Goal: Check status: Check status

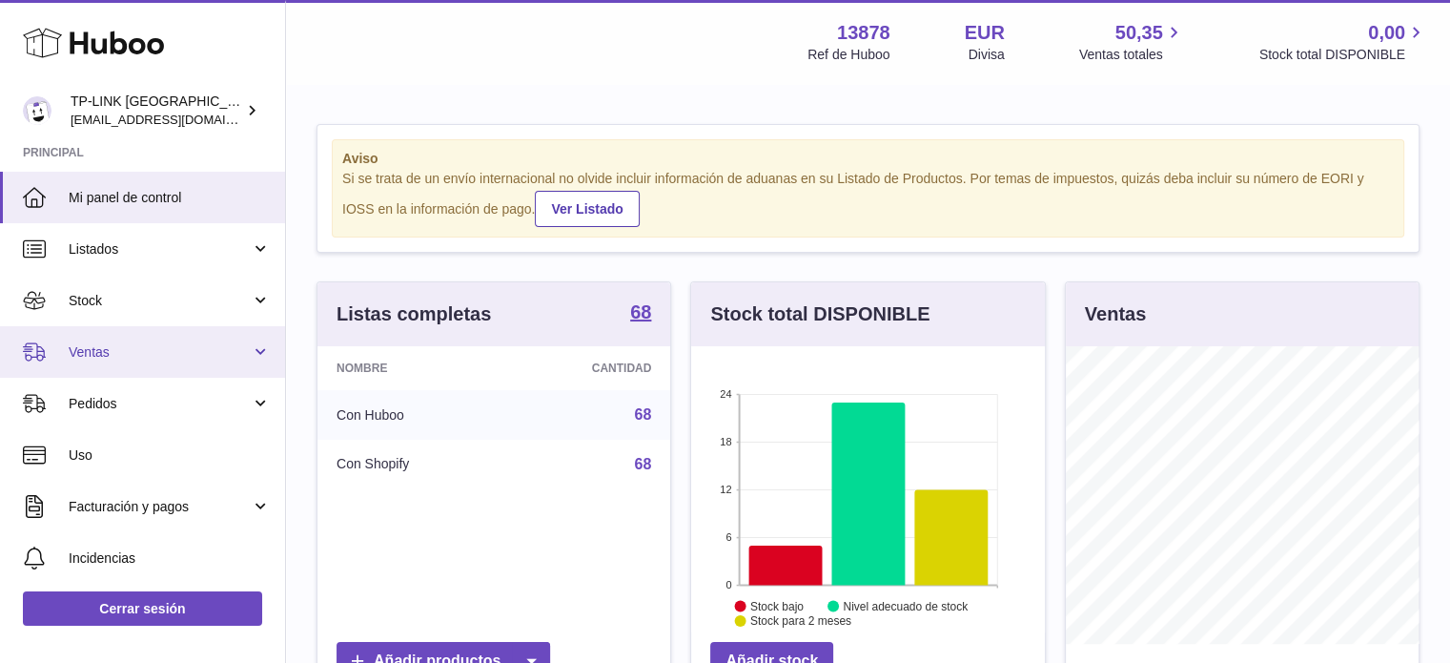
click at [191, 348] on span "Ventas" at bounding box center [160, 352] width 182 height 18
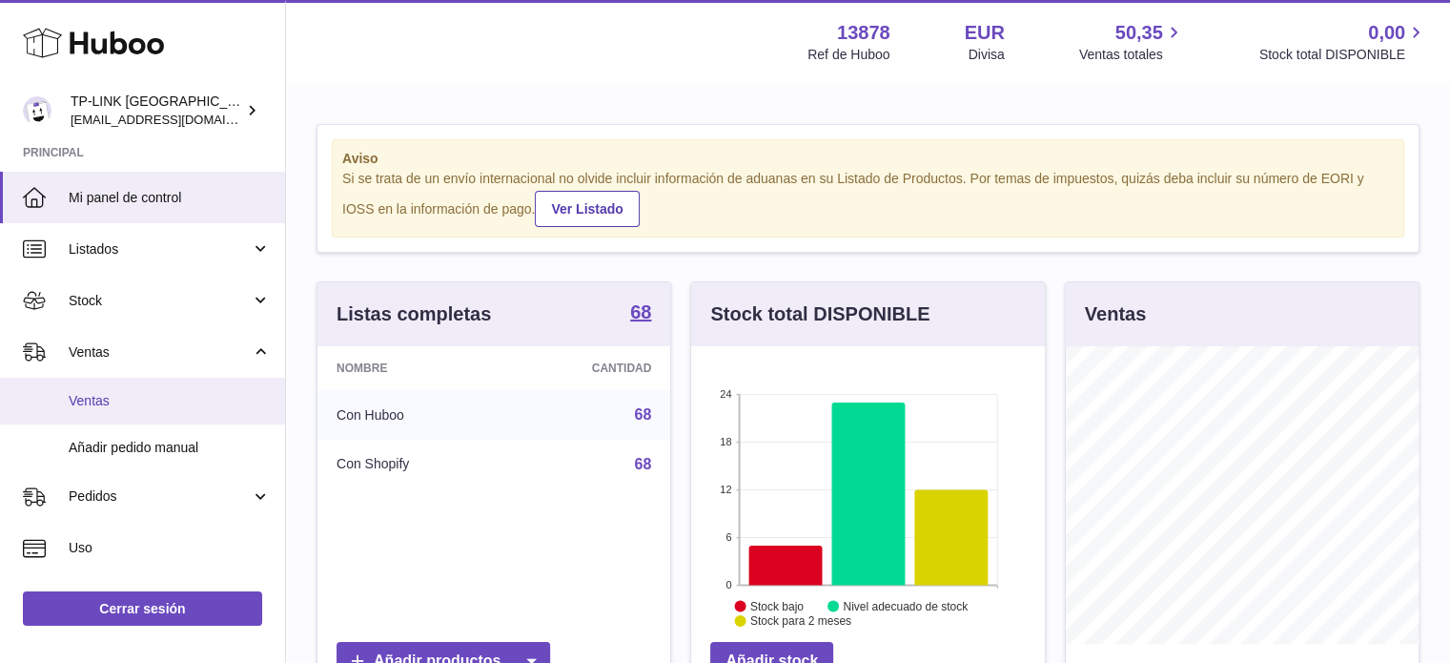
click at [194, 400] on span "Ventas" at bounding box center [170, 401] width 202 height 18
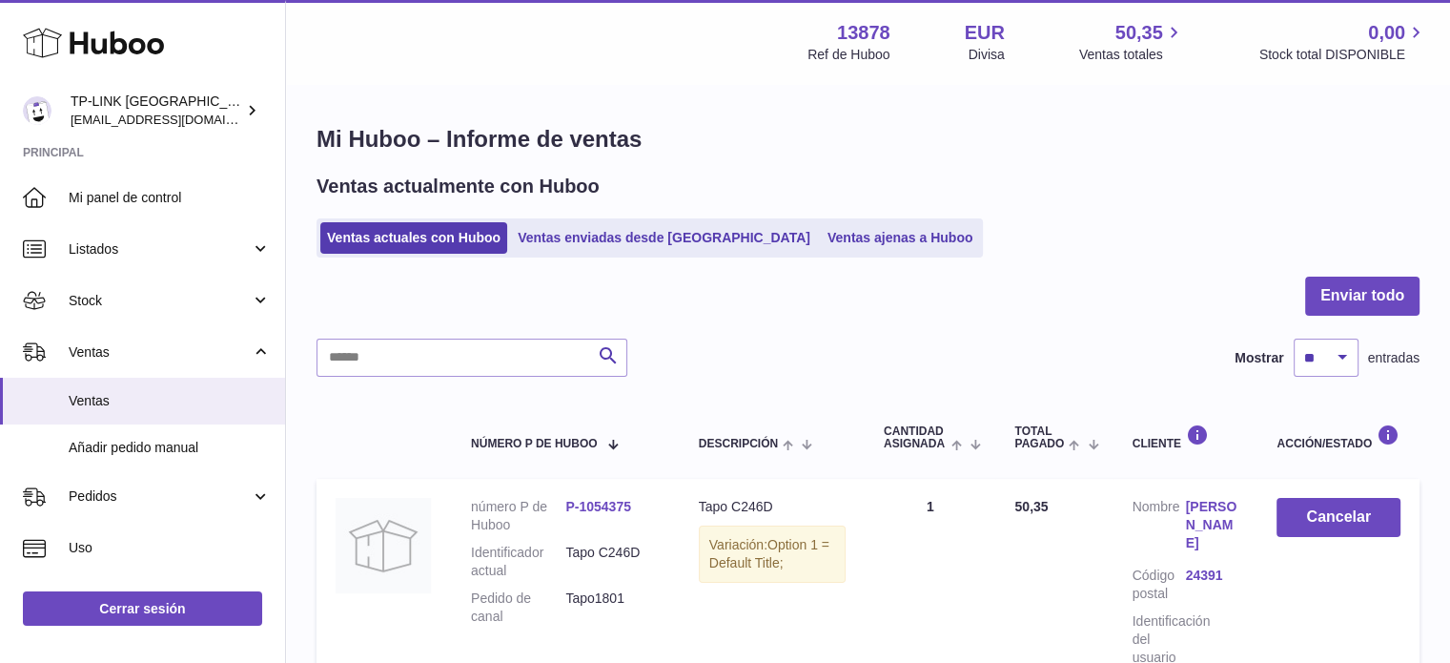
click at [784, 255] on ul "Ventas actuales con Huboo Ventas enviadas desde Huboo Ventas ajenas a Huboo" at bounding box center [649, 237] width 666 height 39
click at [821, 243] on link "Ventas ajenas a Huboo" at bounding box center [900, 237] width 159 height 31
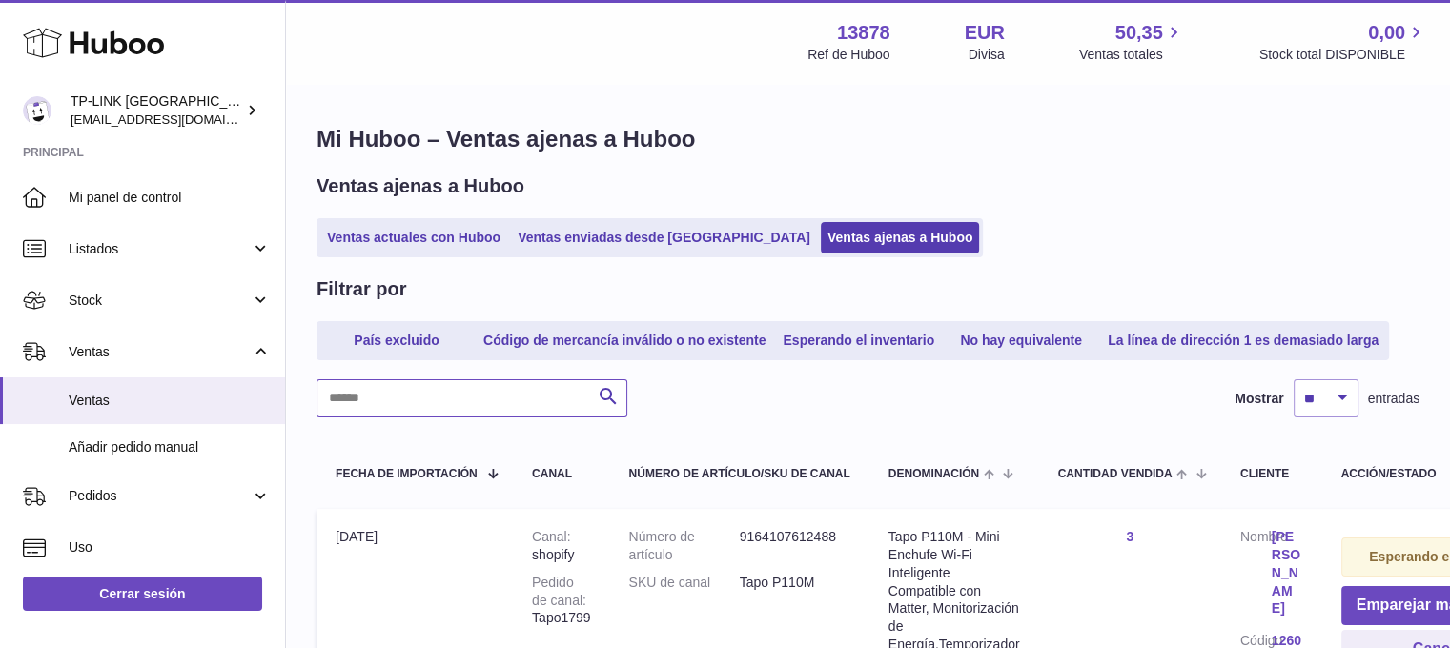
click at [380, 418] on input "text" at bounding box center [471, 398] width 311 height 38
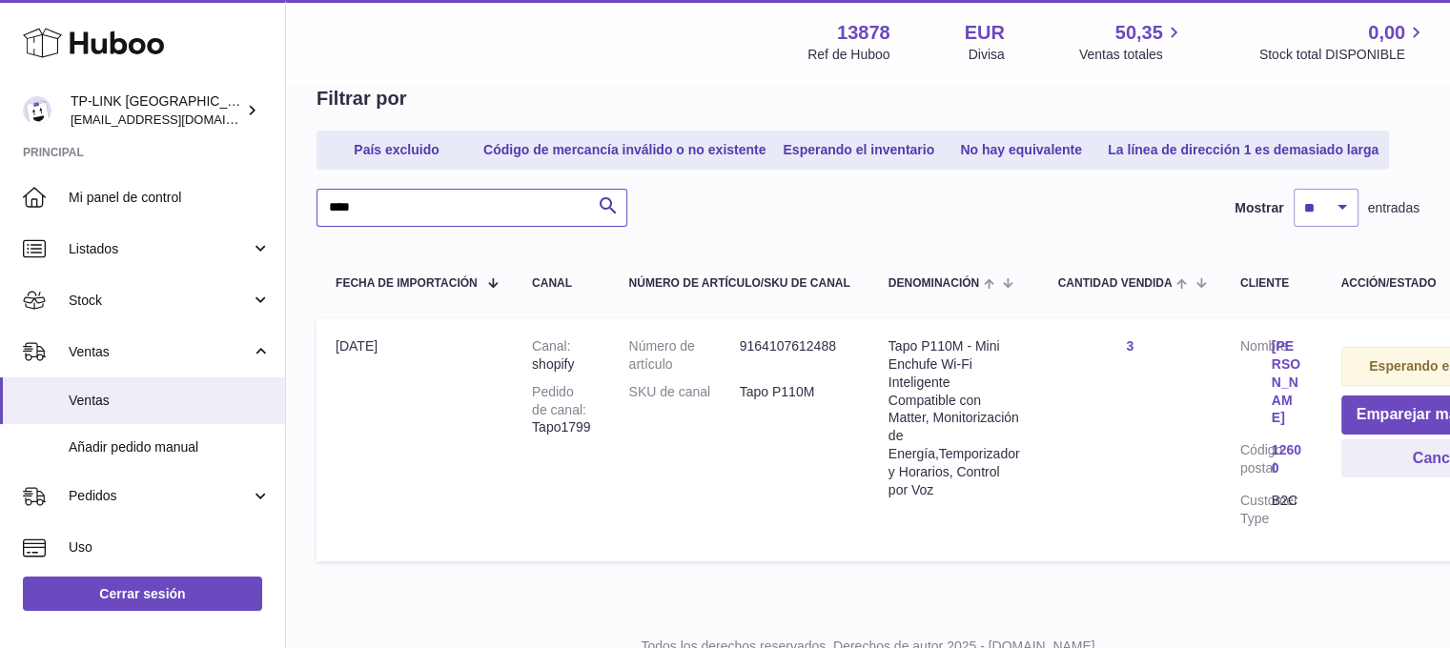
scroll to position [286, 0]
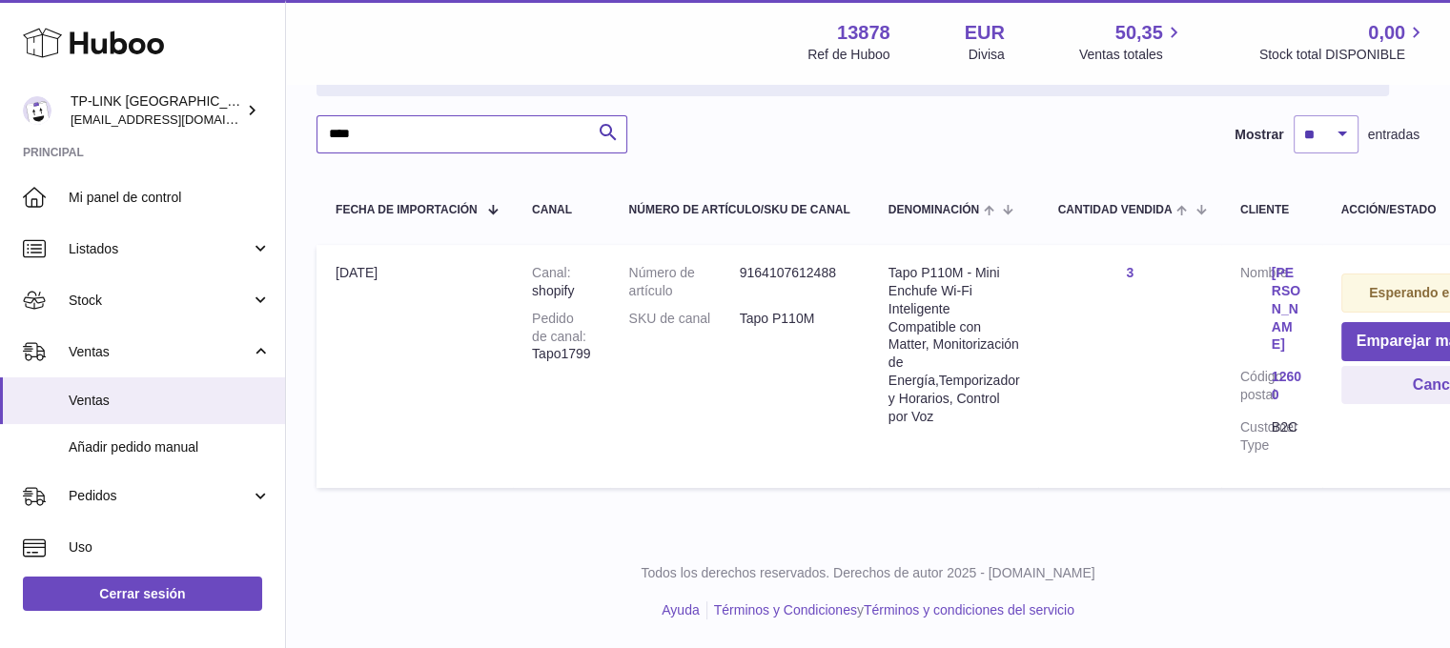
type input "****"
click at [1377, 405] on button "Cancelar" at bounding box center [1445, 385] width 208 height 39
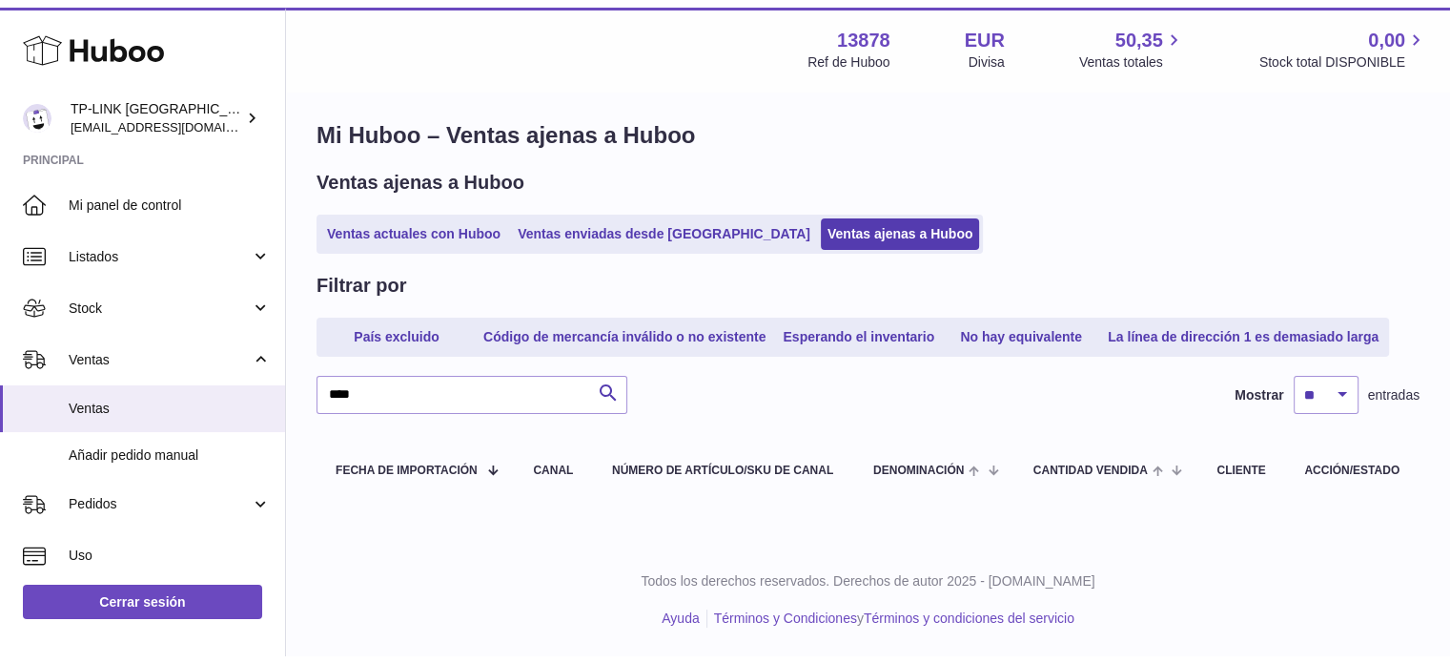
scroll to position [31, 0]
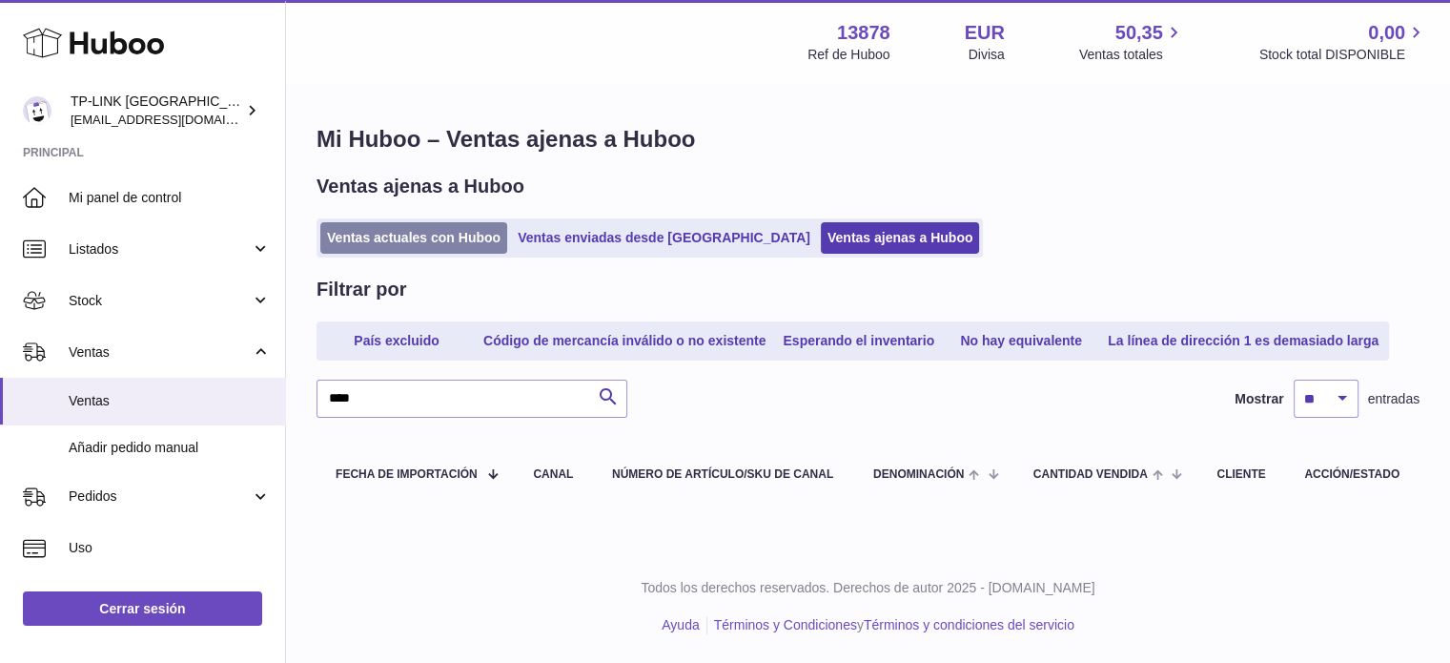
click at [400, 222] on link "Ventas actuales con Huboo" at bounding box center [413, 237] width 187 height 31
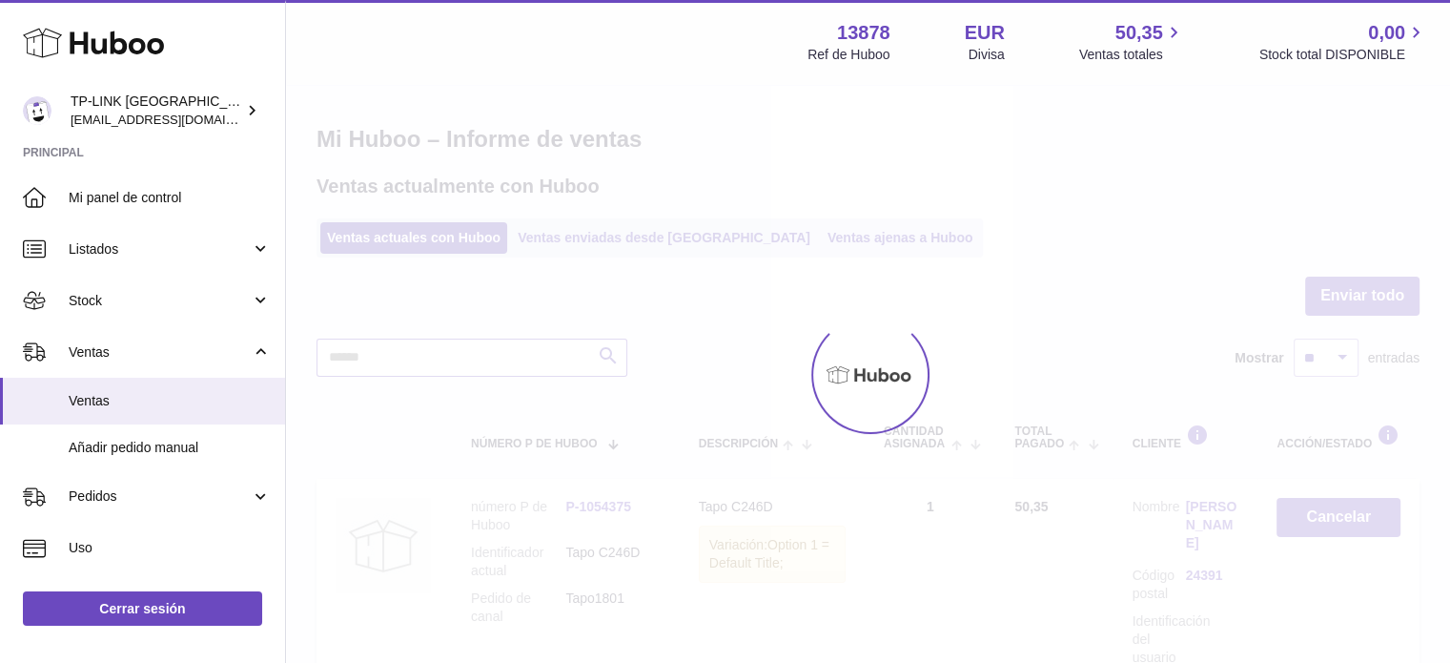
click at [442, 354] on input "text" at bounding box center [471, 357] width 311 height 38
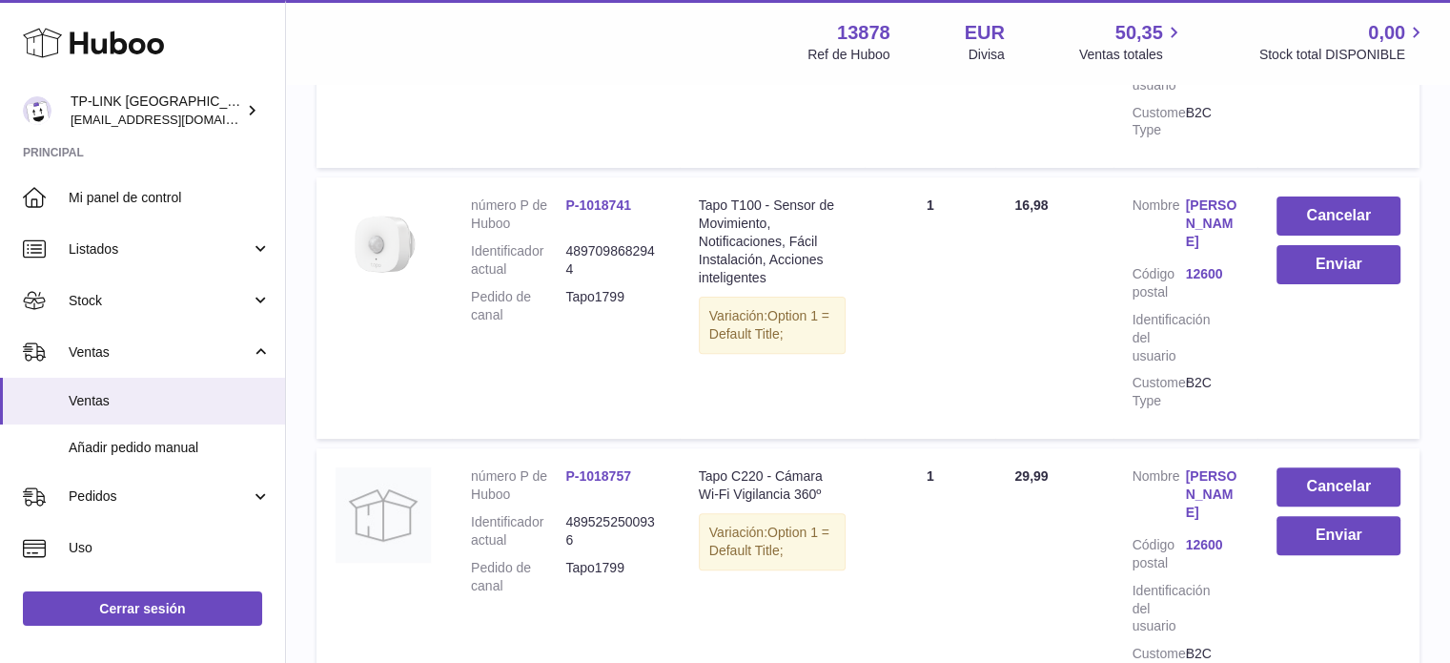
scroll to position [763, 0]
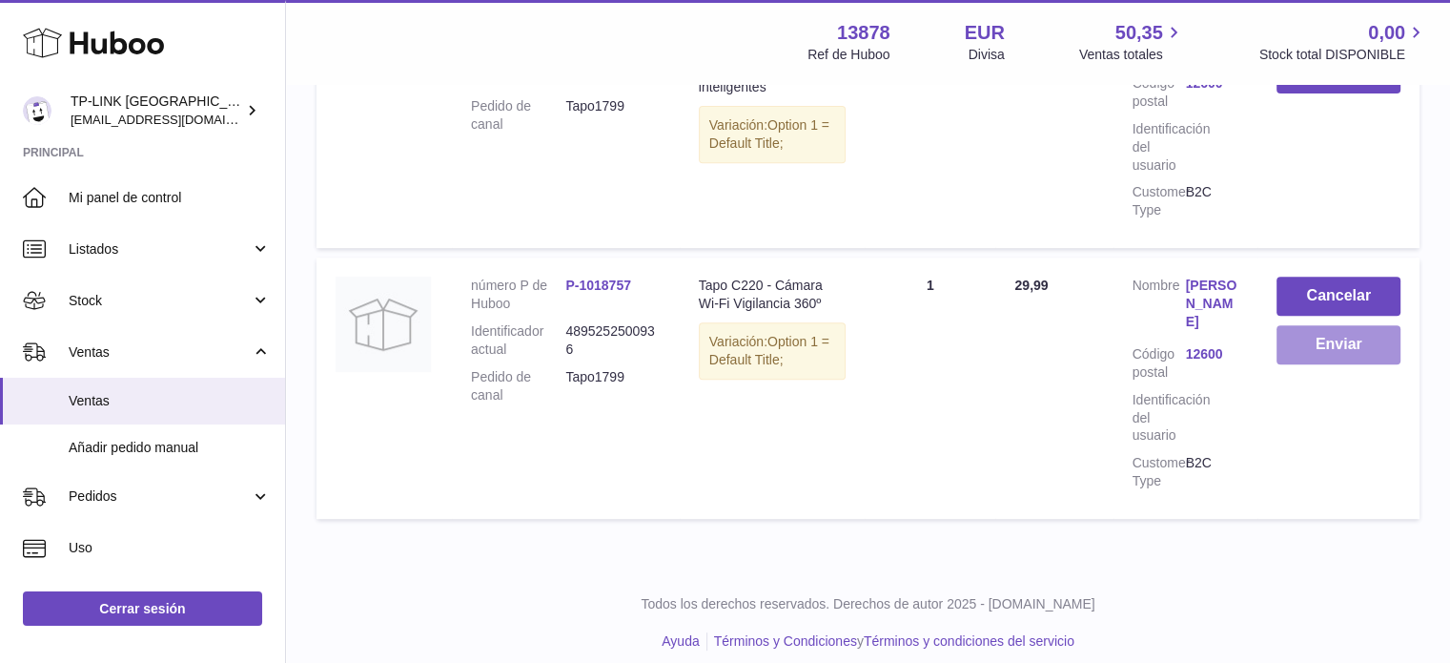
type input "****"
click at [1338, 357] on button "Enviar" at bounding box center [1338, 344] width 124 height 39
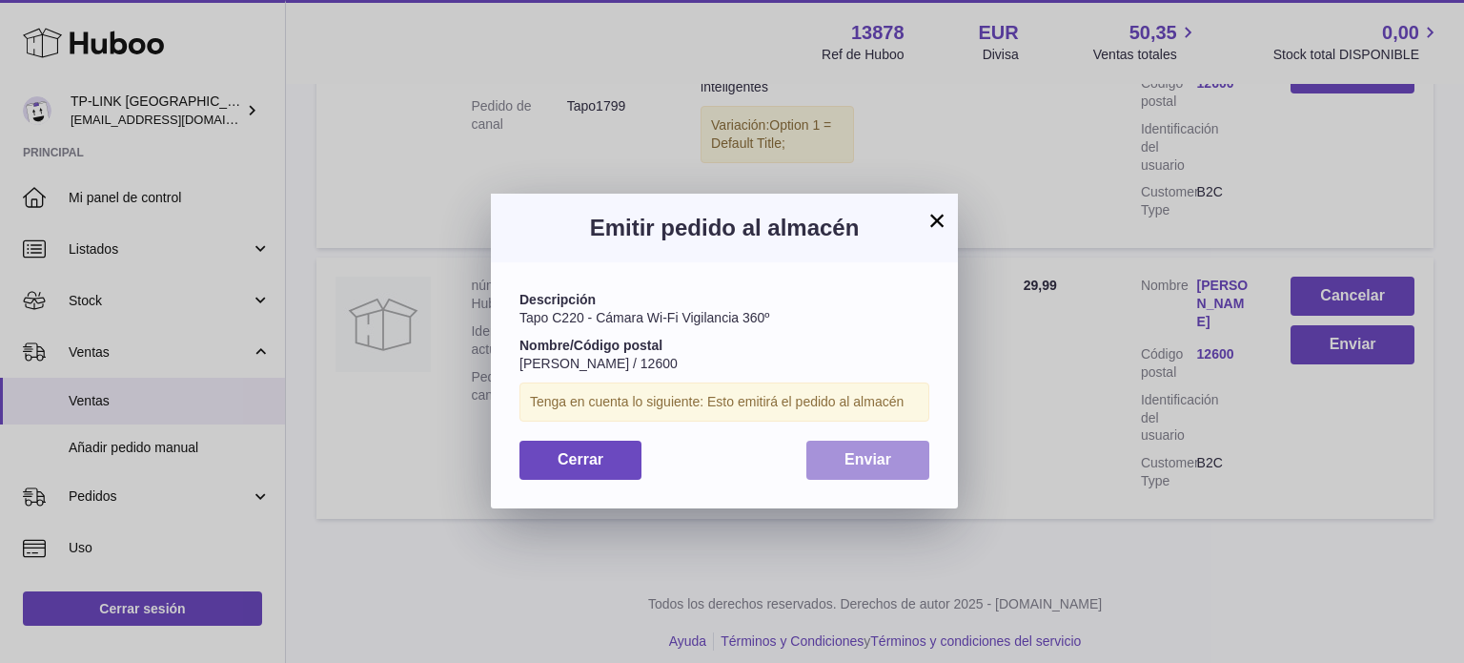
drag, startPoint x: 904, startPoint y: 477, endPoint x: 1173, endPoint y: 300, distance: 322.3
click at [902, 477] on button "Enviar" at bounding box center [867, 459] width 123 height 39
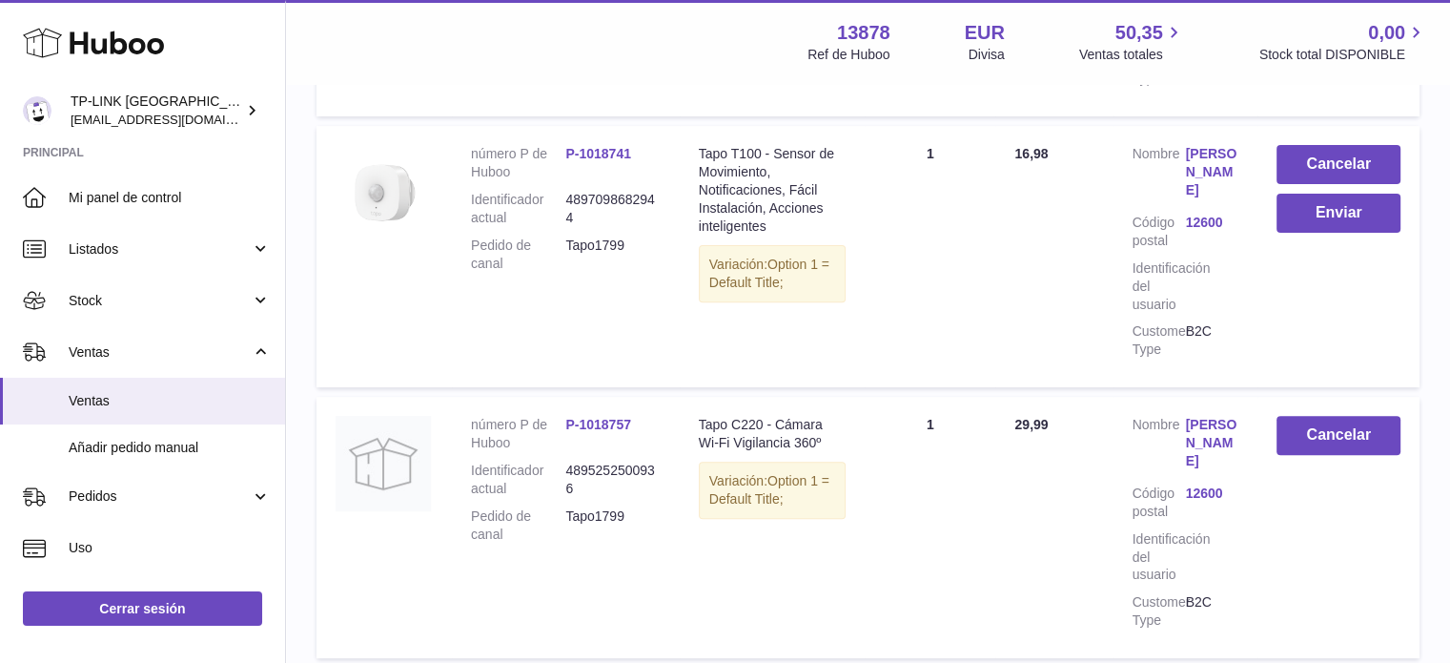
scroll to position [477, 0]
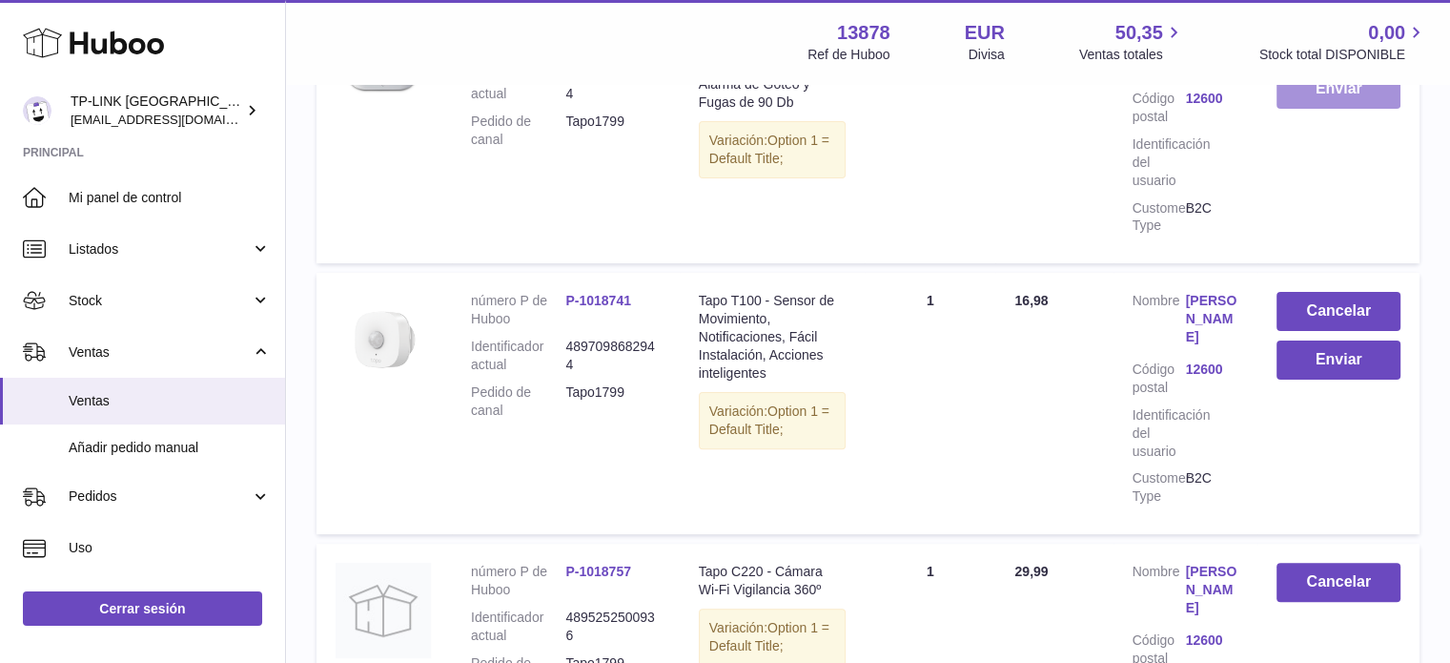
click at [1350, 94] on button "Enviar" at bounding box center [1338, 89] width 124 height 39
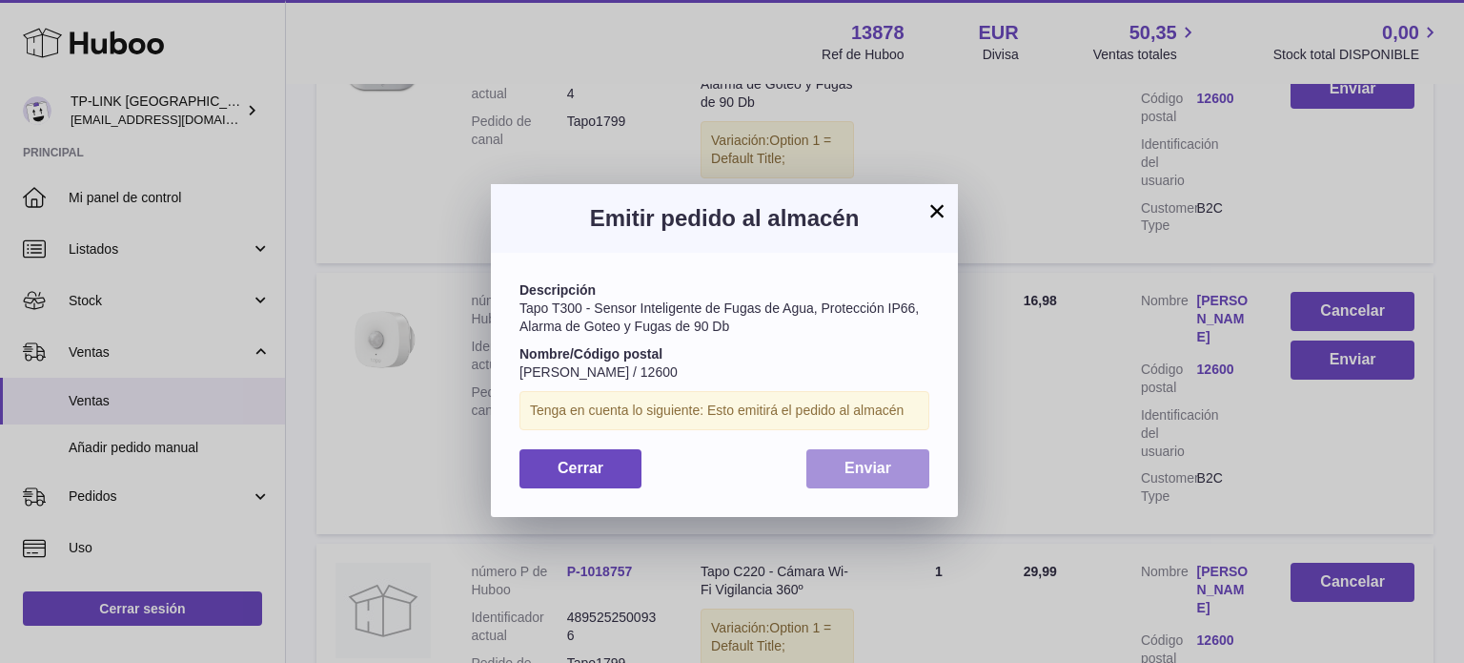
click at [826, 488] on button "Enviar" at bounding box center [867, 468] width 123 height 39
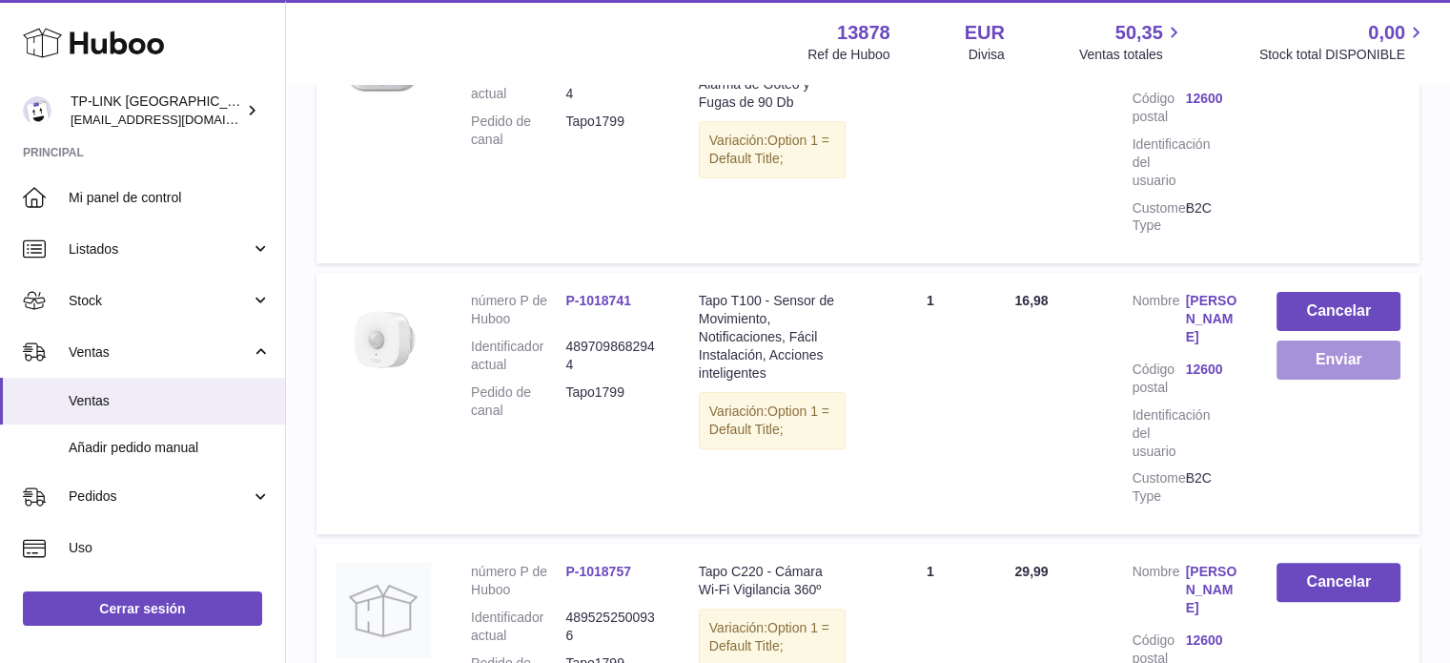
click at [1333, 370] on button "Enviar" at bounding box center [1338, 359] width 124 height 39
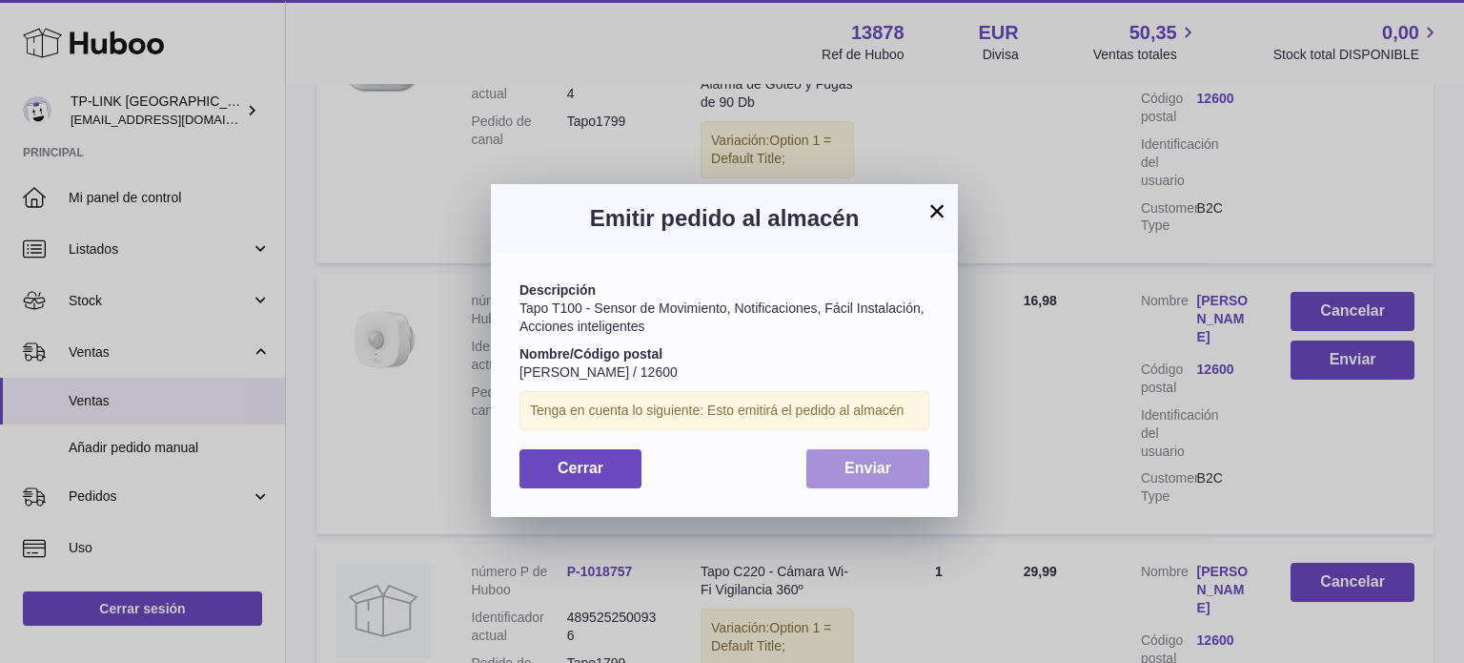
click at [879, 472] on button "Enviar" at bounding box center [867, 468] width 123 height 39
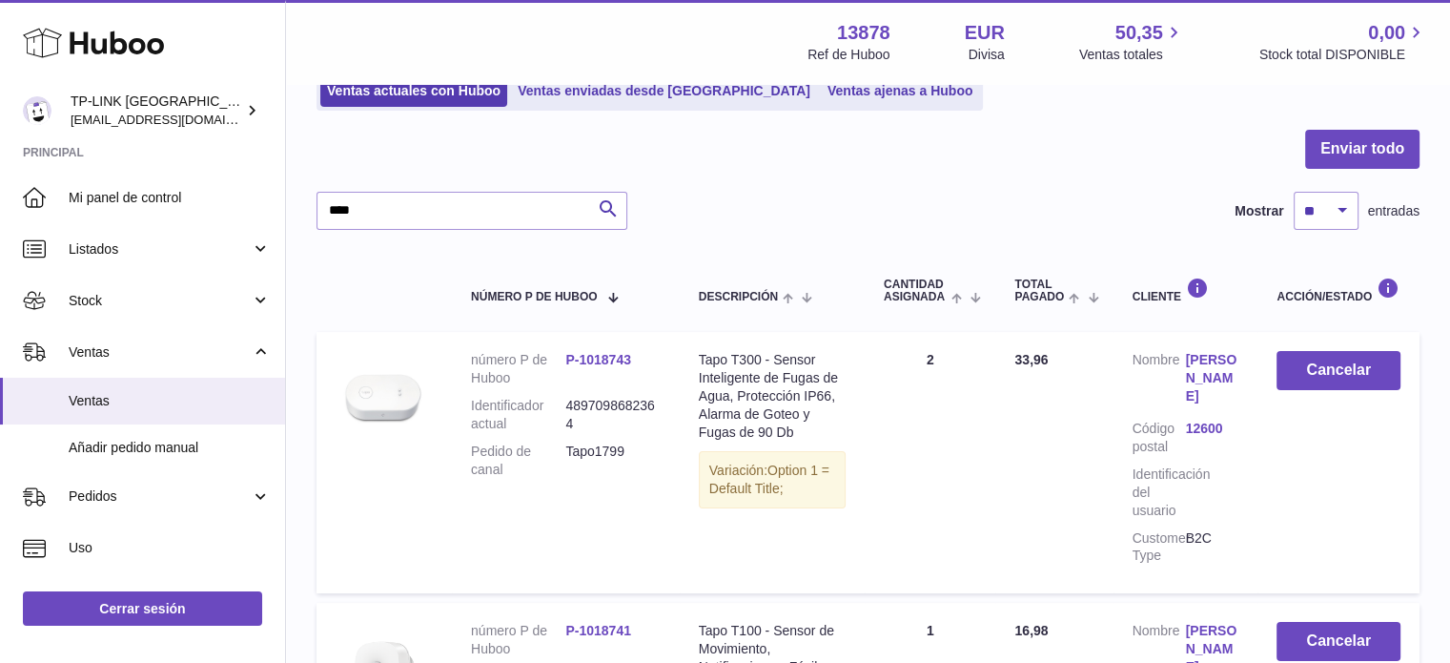
scroll to position [0, 0]
